Goal: Task Accomplishment & Management: Manage account settings

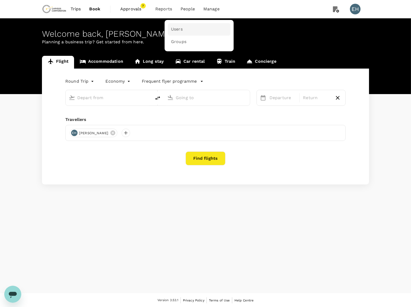
click at [184, 30] on link "Users" at bounding box center [199, 29] width 63 height 12
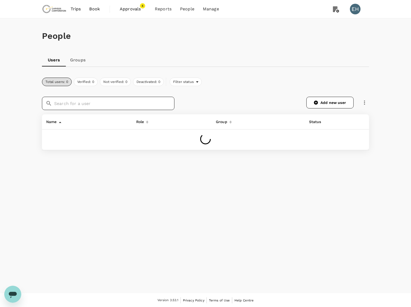
click at [105, 105] on input "text" at bounding box center [114, 103] width 120 height 13
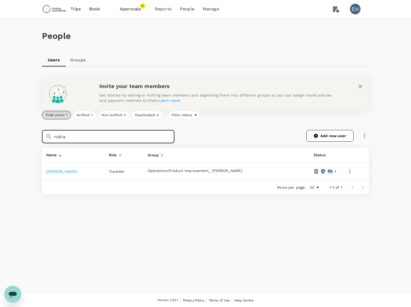
type input "nisha"
click at [70, 174] on td "[PERSON_NAME]" at bounding box center [73, 172] width 63 height 18
click at [71, 172] on link "[PERSON_NAME]" at bounding box center [61, 171] width 31 height 4
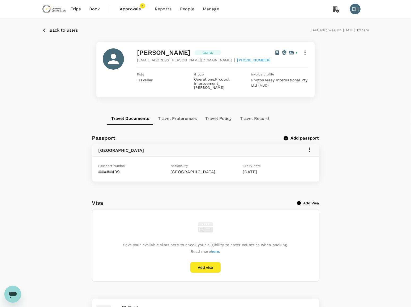
click at [305, 53] on icon at bounding box center [305, 52] width 6 height 6
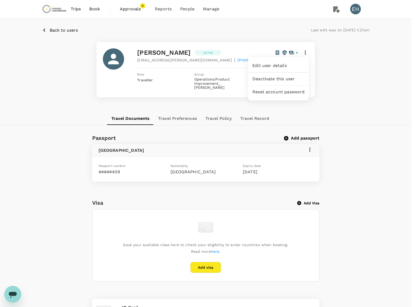
click at [278, 79] on span "Deactivate this user" at bounding box center [278, 79] width 52 height 6
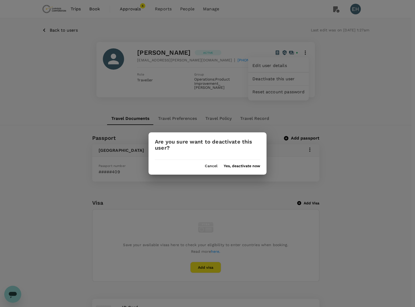
click at [235, 167] on button "Yes, deactivate now" at bounding box center [242, 166] width 36 height 4
